Goal: Complete application form

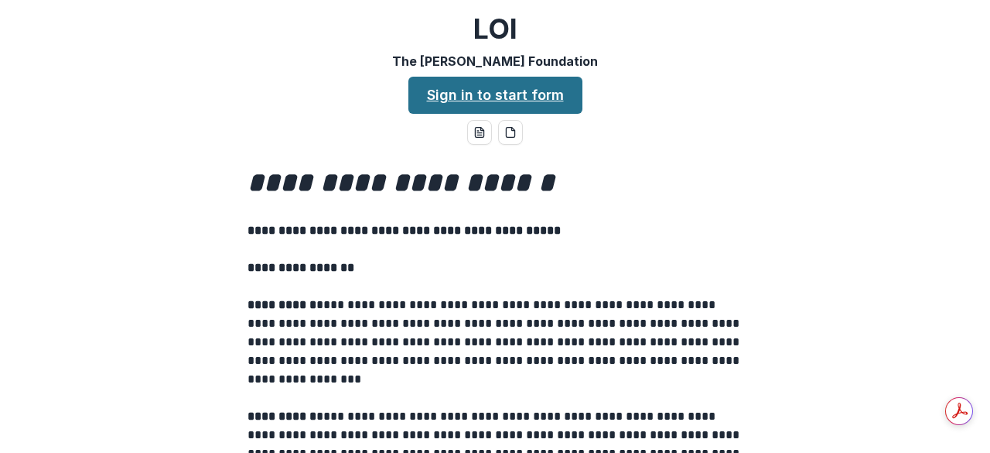
click at [503, 92] on link "Sign in to start form" at bounding box center [496, 95] width 174 height 37
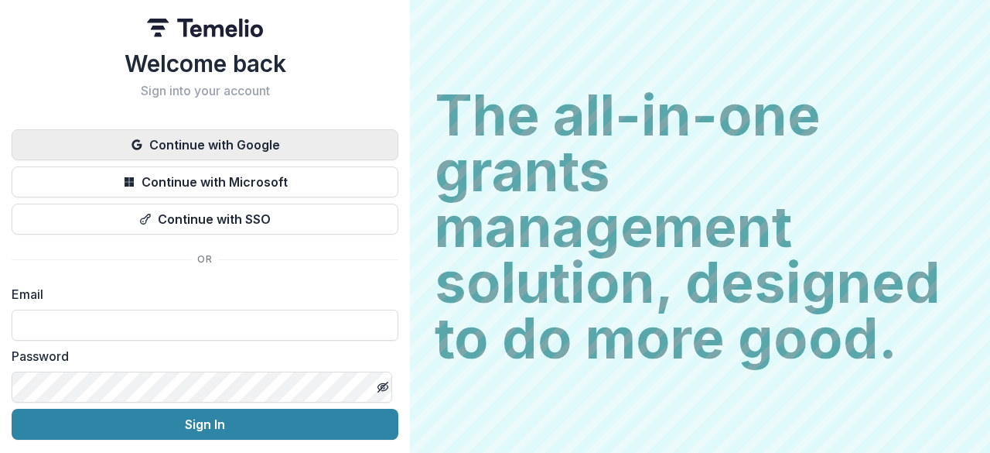
click at [217, 148] on button "Continue with Google" at bounding box center [205, 144] width 387 height 31
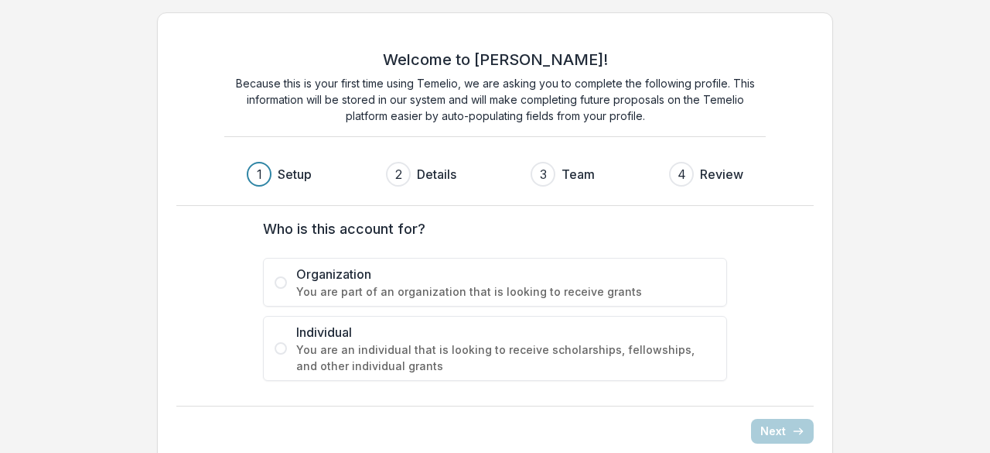
click at [281, 278] on span at bounding box center [281, 282] width 12 height 12
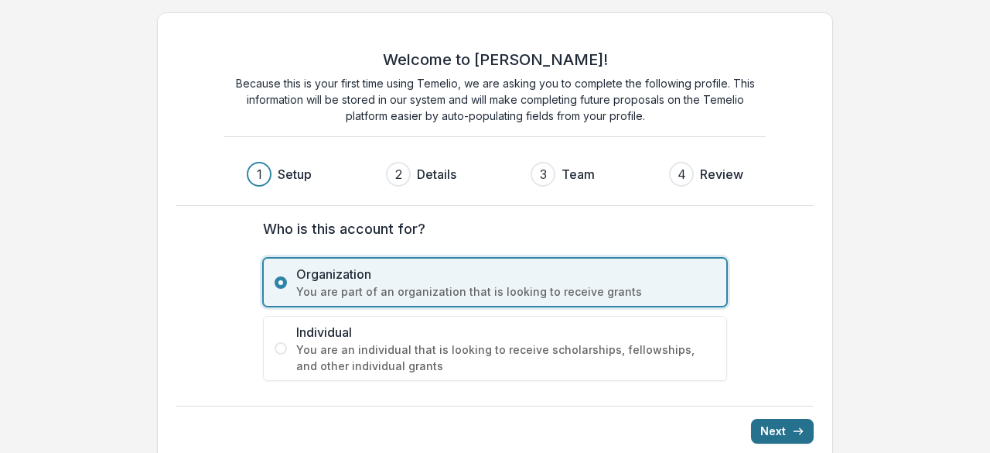
click at [772, 423] on button "Next" at bounding box center [782, 431] width 63 height 25
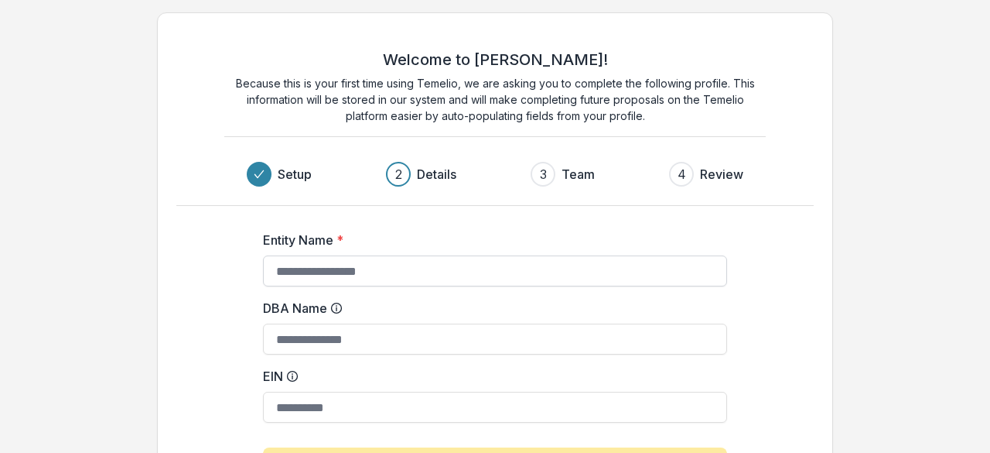
click at [350, 269] on input "Entity Name *" at bounding box center [495, 270] width 464 height 31
type input "**********"
click at [375, 406] on input "EIN" at bounding box center [495, 407] width 464 height 31
